Goal: Task Accomplishment & Management: Manage account settings

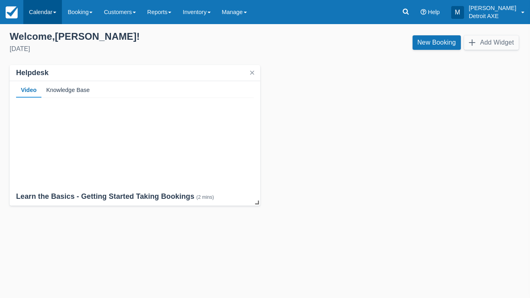
click at [44, 12] on link "Calendar" at bounding box center [42, 12] width 39 height 24
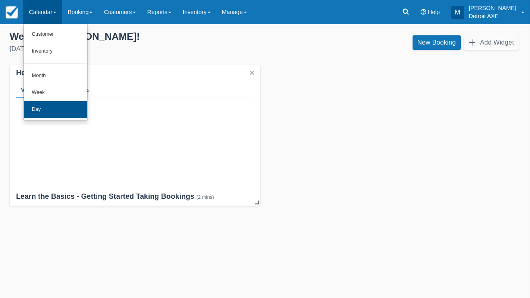
click at [52, 113] on link "Day" at bounding box center [56, 109] width 64 height 17
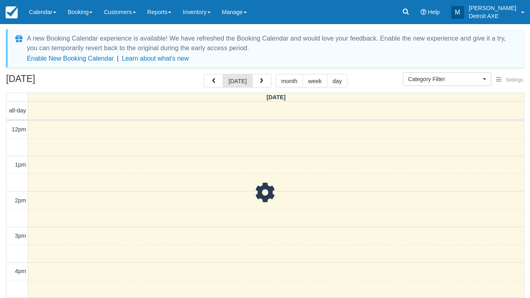
select select
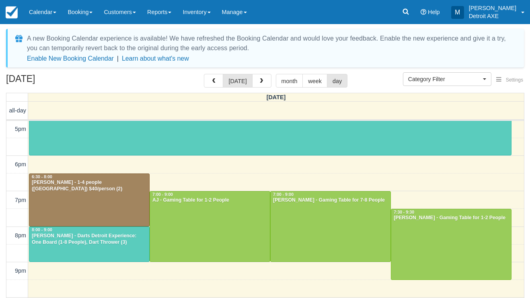
click at [117, 239] on div "Amber Stephens - Darts Detroit Experience: One Board (1-8 People), Dart Thrower…" at bounding box center [89, 239] width 116 height 13
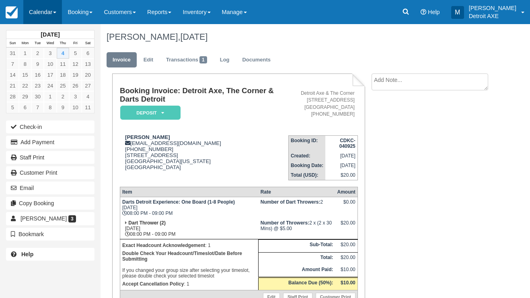
click at [44, 21] on link "Calendar" at bounding box center [42, 12] width 39 height 24
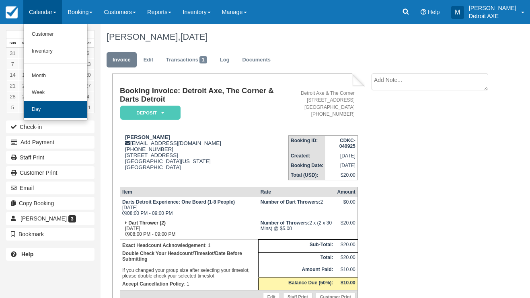
click at [45, 103] on link "Day" at bounding box center [56, 109] width 64 height 17
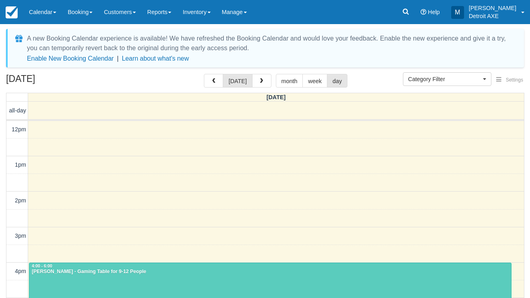
select select
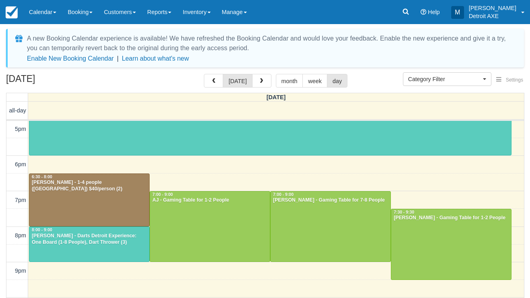
click at [95, 245] on div at bounding box center [89, 244] width 120 height 35
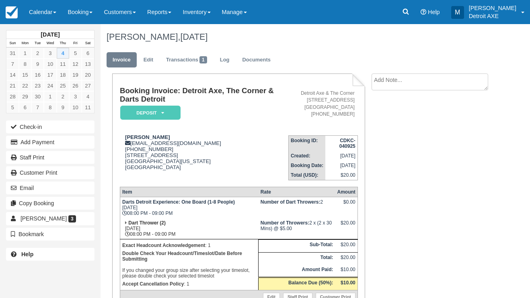
click at [152, 121] on td "Booking Invoice: Detroit Axe, The Corner & Darts Detroit Deposit   Pending Rese…" at bounding box center [204, 108] width 169 height 42
click at [152, 115] on em "Deposit" at bounding box center [150, 113] width 60 height 14
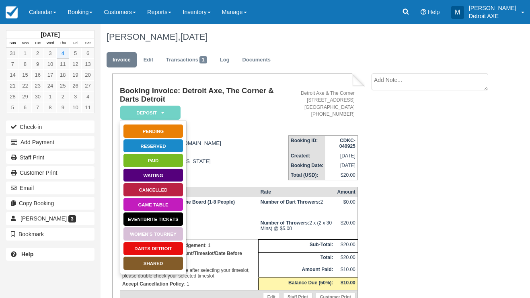
click at [143, 245] on link "Darts Detroit" at bounding box center [153, 249] width 60 height 14
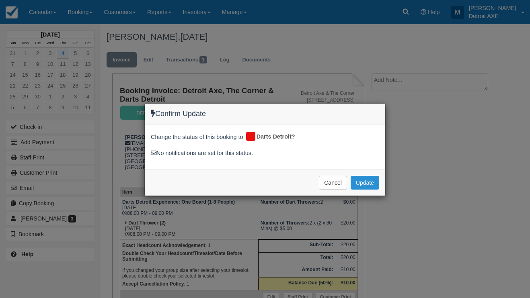
click at [368, 180] on button "Update" at bounding box center [365, 183] width 29 height 14
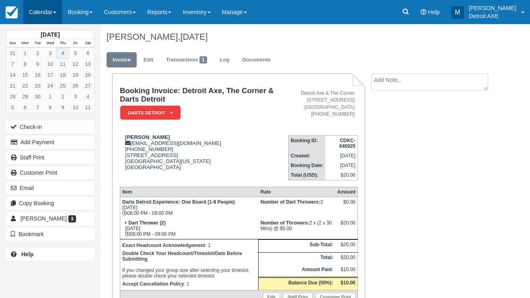
click at [51, 5] on link "Calendar" at bounding box center [42, 12] width 39 height 24
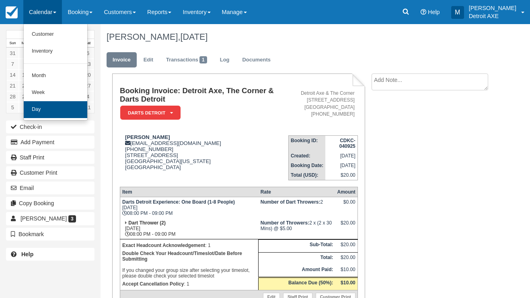
click at [46, 102] on link "Day" at bounding box center [56, 109] width 64 height 17
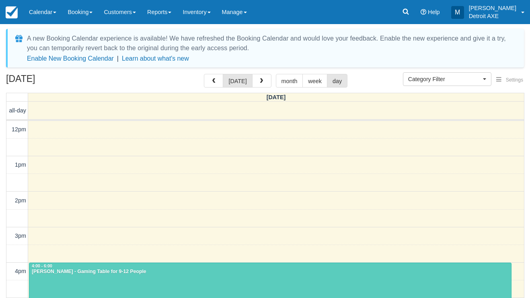
select select
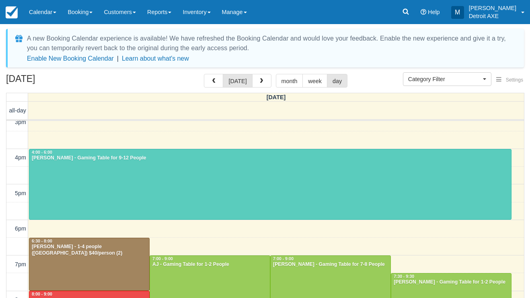
scroll to position [114, 0]
click at [152, 166] on div at bounding box center [270, 184] width 482 height 70
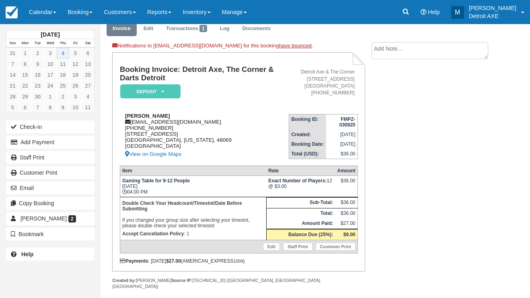
scroll to position [34, 0]
